Goal: Information Seeking & Learning: Learn about a topic

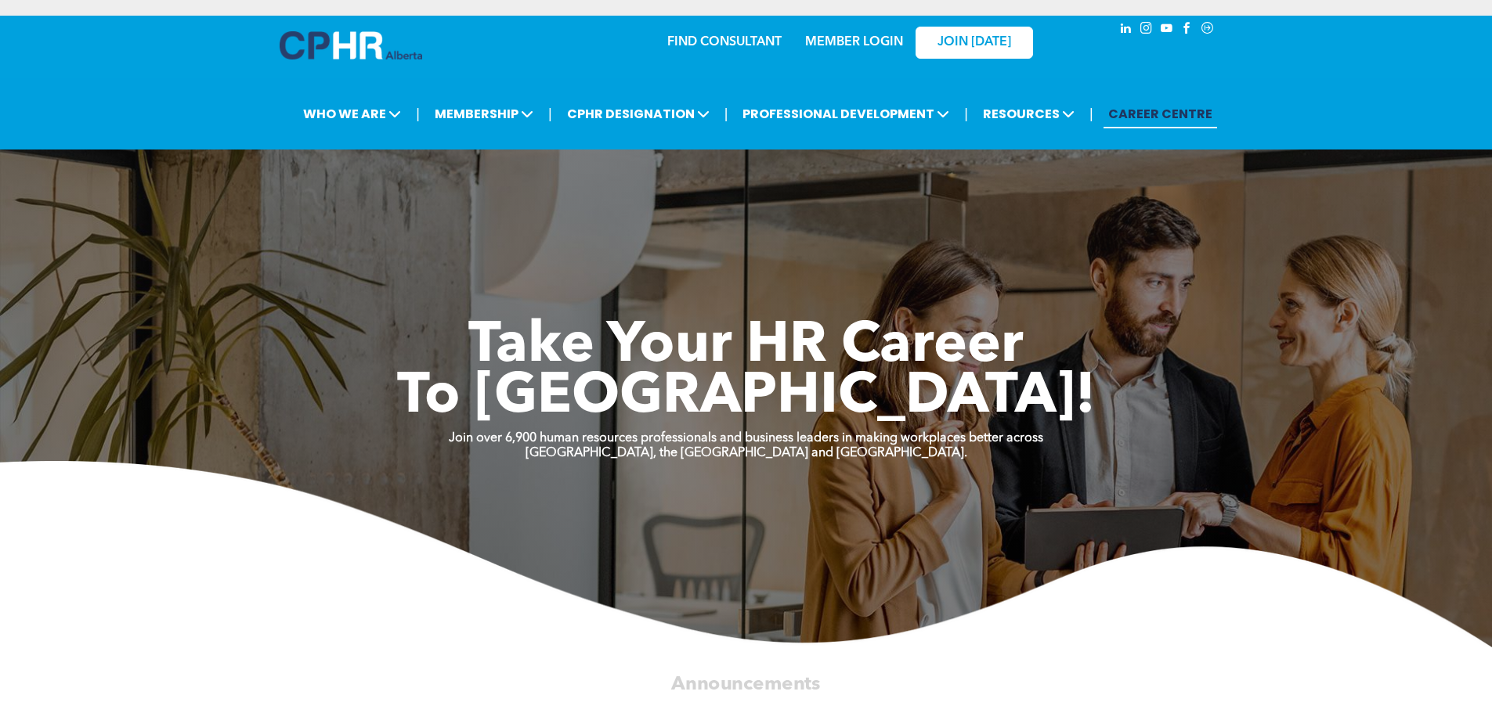
click at [873, 44] on link "MEMBER LOGIN" at bounding box center [854, 42] width 98 height 13
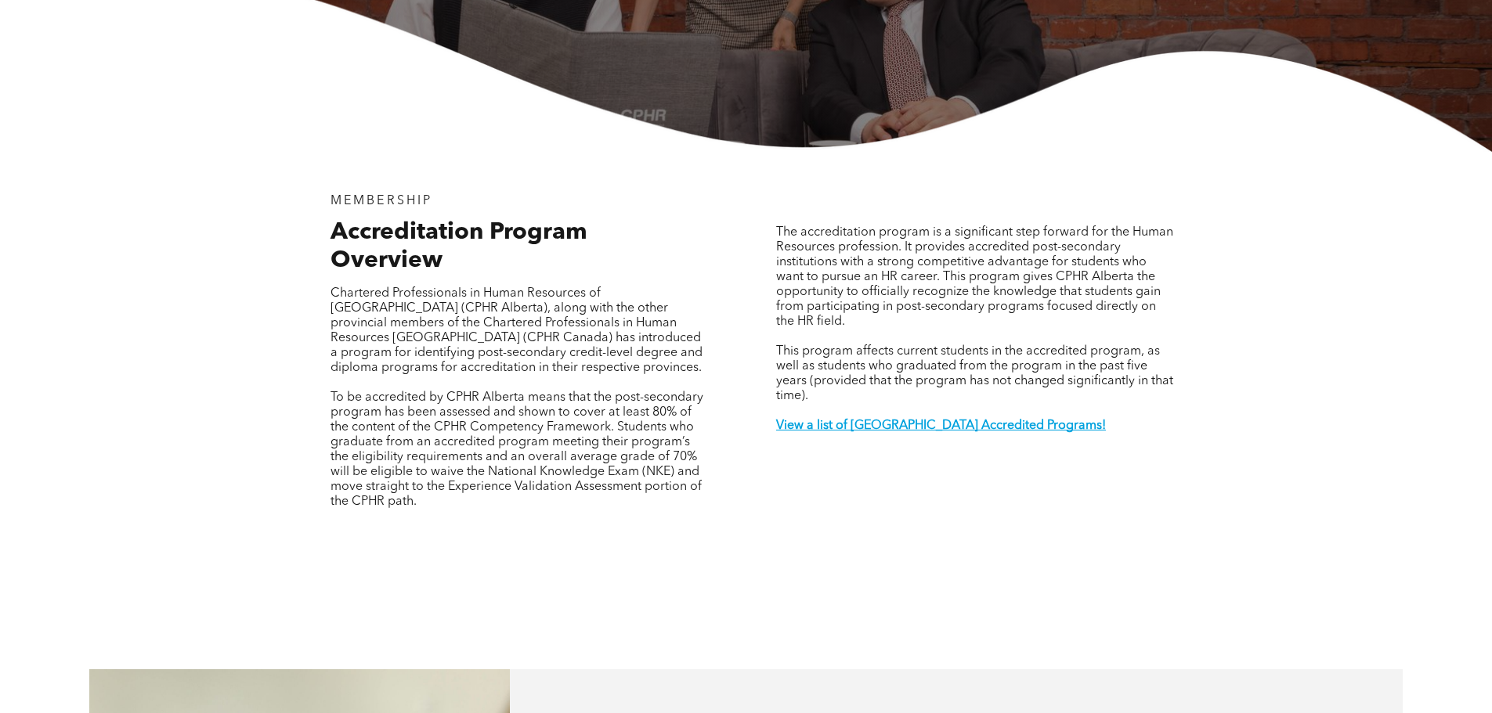
scroll to position [470, 0]
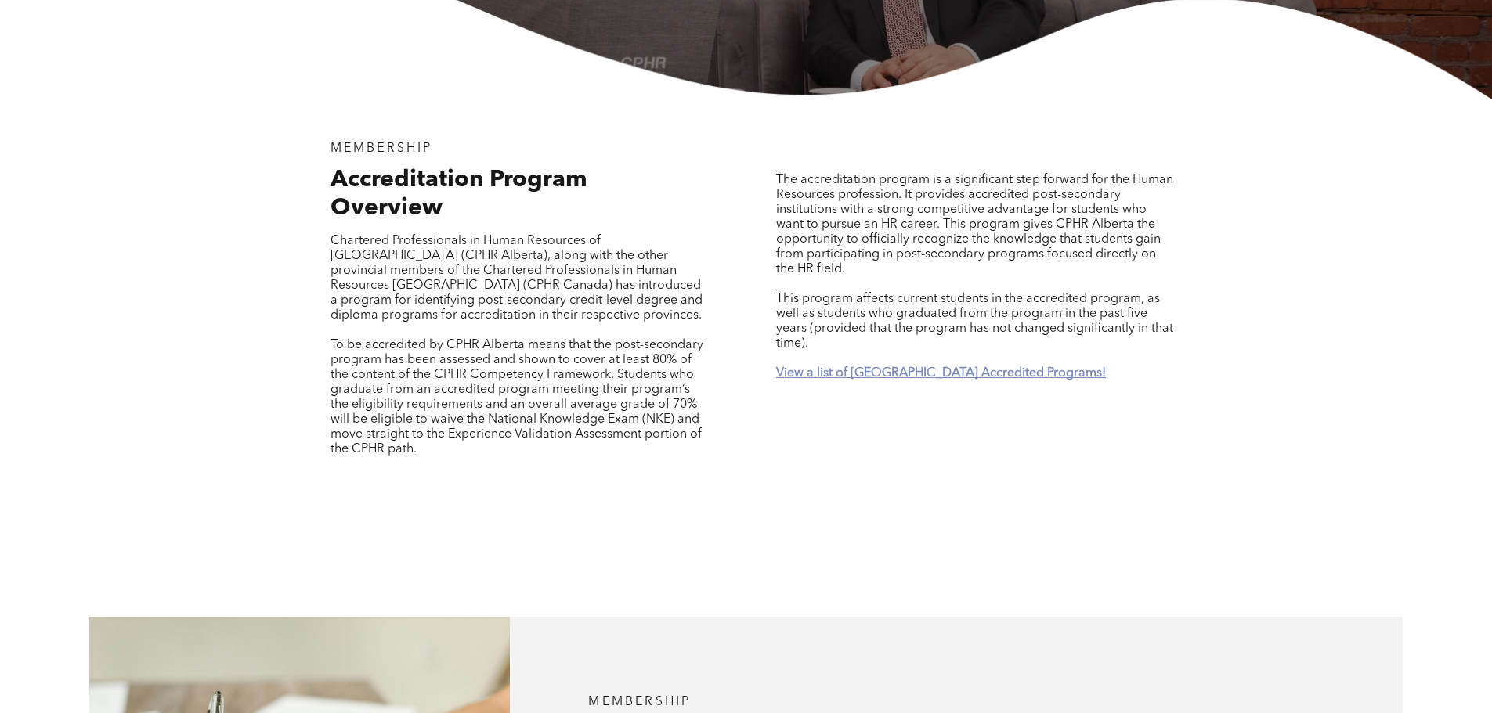
click at [870, 367] on strong "View a list of [GEOGRAPHIC_DATA] Accredited Programs!" at bounding box center [941, 373] width 330 height 13
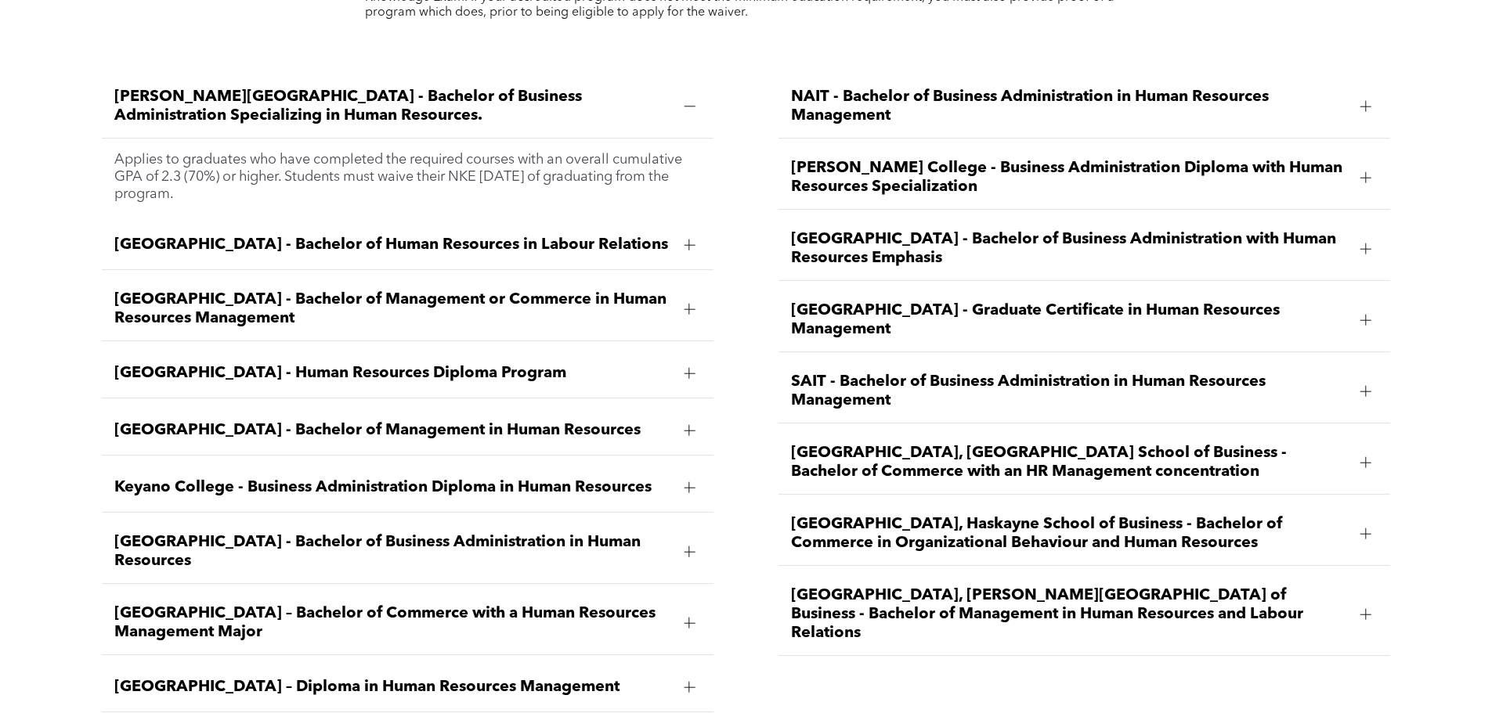
scroll to position [2389, 0]
